Goal: Transaction & Acquisition: Purchase product/service

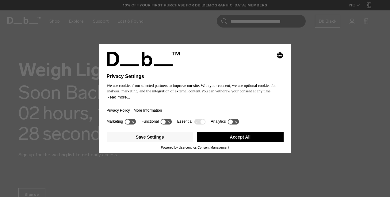
drag, startPoint x: 231, startPoint y: 130, endPoint x: 231, endPoint y: 140, distance: 9.2
click at [231, 140] on div "Save Settings Accept All" at bounding box center [195, 138] width 177 height 16
click at [231, 140] on button "Accept All" at bounding box center [240, 137] width 87 height 10
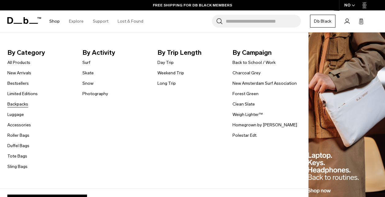
click at [17, 101] on link "Backpacks" at bounding box center [17, 104] width 21 height 6
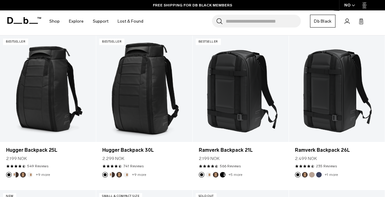
scroll to position [110, 0]
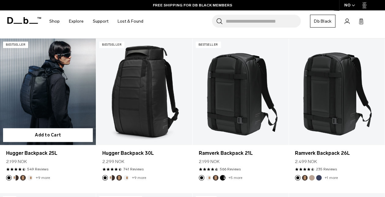
click at [68, 99] on link "Hugger Backpack 25L" at bounding box center [48, 92] width 96 height 107
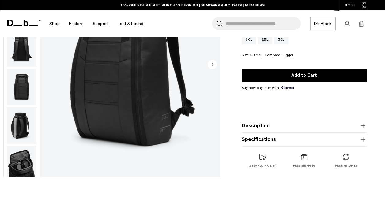
scroll to position [74, 0]
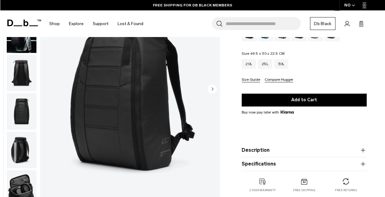
click at [275, 151] on button "Description" at bounding box center [304, 150] width 125 height 7
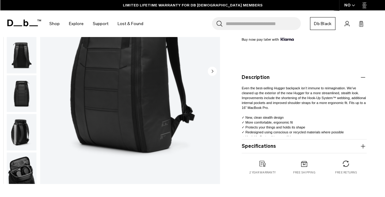
scroll to position [147, 0]
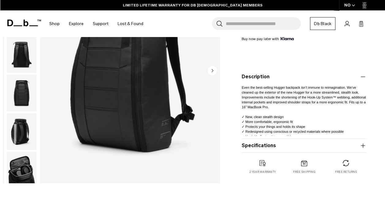
click at [346, 149] on button "Specifications" at bounding box center [304, 145] width 125 height 7
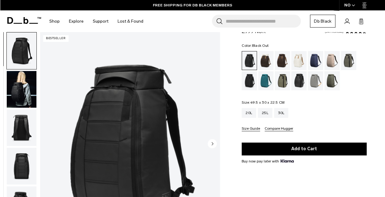
scroll to position [37, 0]
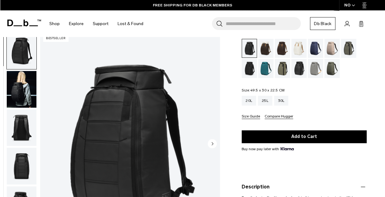
click at [26, 85] on img "button" at bounding box center [22, 89] width 30 height 37
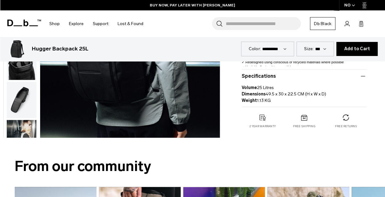
scroll to position [210, 0]
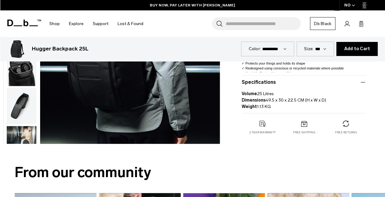
click at [20, 121] on img "button" at bounding box center [22, 106] width 30 height 37
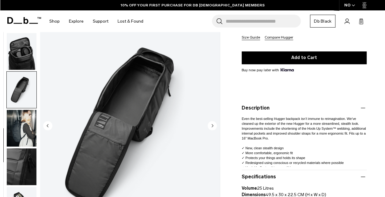
scroll to position [109, 0]
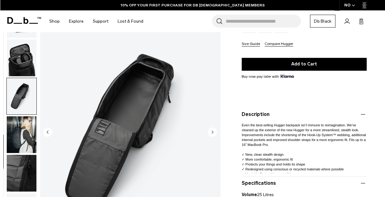
click at [214, 131] on circle "Next slide" at bounding box center [212, 132] width 9 height 9
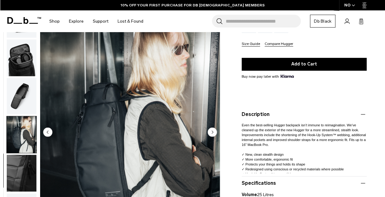
scroll to position [198, 0]
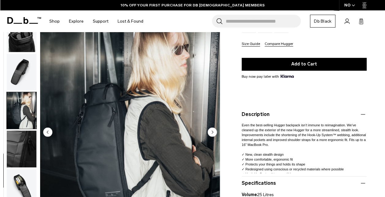
click at [214, 131] on circle "Next slide" at bounding box center [212, 132] width 9 height 9
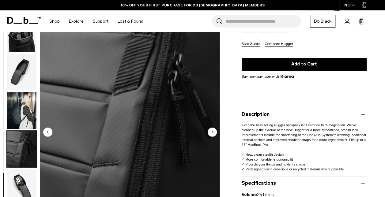
click at [214, 131] on circle "Next slide" at bounding box center [212, 132] width 9 height 9
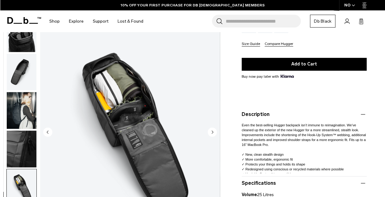
click at [214, 131] on circle "Next slide" at bounding box center [212, 132] width 9 height 9
